Goal: Task Accomplishment & Management: Manage account settings

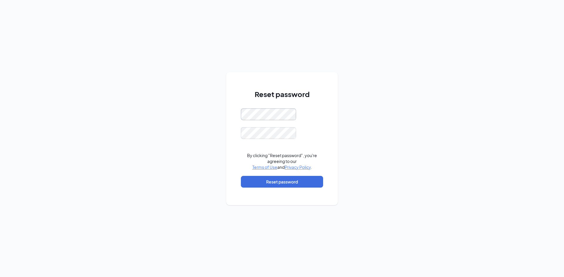
click at [134, 101] on div "Reset password By clicking "Reset password", you're agreeing to our Terms of Us…" at bounding box center [282, 138] width 564 height 277
click at [258, 180] on button "Reset password" at bounding box center [282, 182] width 82 height 12
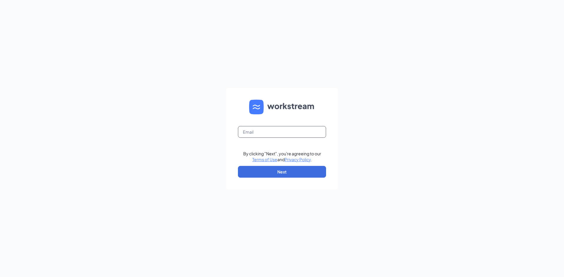
click at [258, 131] on input "text" at bounding box center [282, 132] width 88 height 12
type input "dshirley@palamerican.com"
click at [261, 173] on button "Next" at bounding box center [282, 172] width 88 height 12
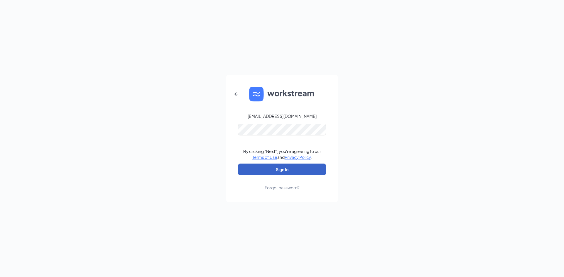
click at [275, 168] on button "Sign In" at bounding box center [282, 170] width 88 height 12
